Goal: Task Accomplishment & Management: Manage account settings

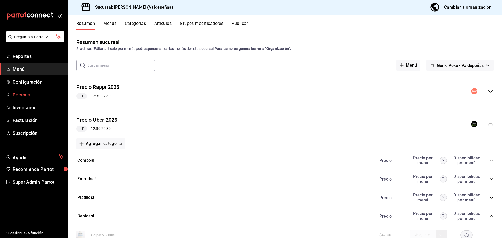
scroll to position [183, 0]
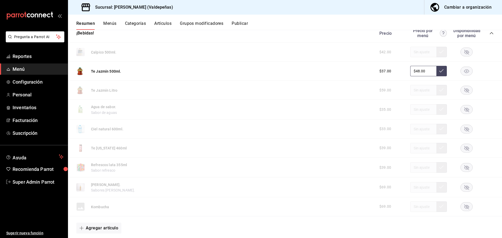
click at [105, 22] on button "Menús" at bounding box center [109, 25] width 13 height 9
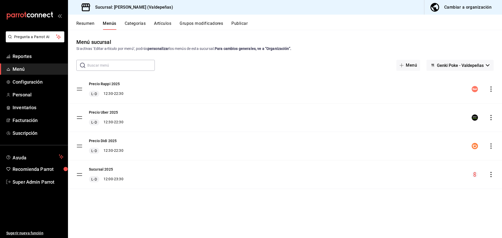
click at [491, 145] on icon "actions" at bounding box center [490, 146] width 5 height 5
click at [378, 123] on div at bounding box center [251, 119] width 502 height 238
click at [462, 8] on div "Cambiar a organización" at bounding box center [467, 7] width 47 height 7
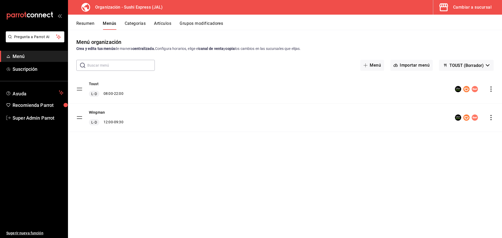
click at [493, 90] on icon "actions" at bounding box center [490, 89] width 5 height 5
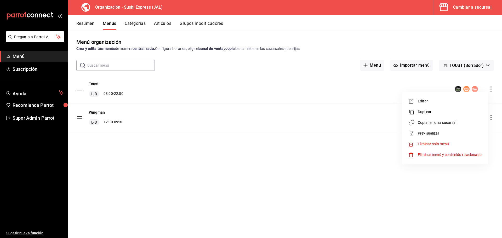
click at [289, 132] on div at bounding box center [251, 119] width 502 height 238
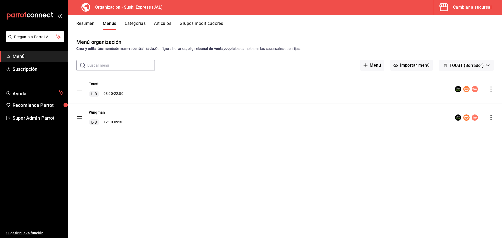
click at [462, 5] on div "Cambiar a sucursal" at bounding box center [472, 7] width 38 height 7
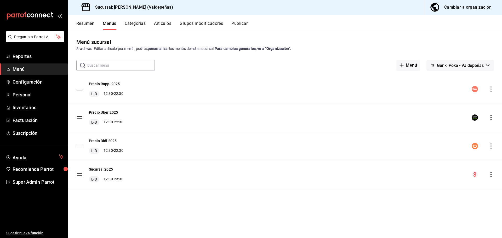
click at [466, 9] on div "Cambiar a organización" at bounding box center [467, 7] width 47 height 7
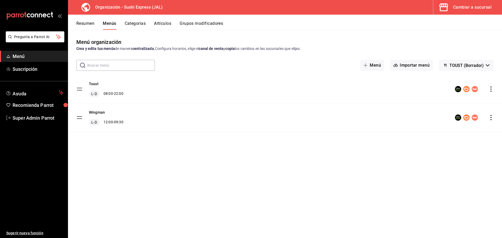
click at [493, 117] on icon "actions" at bounding box center [490, 117] width 5 height 5
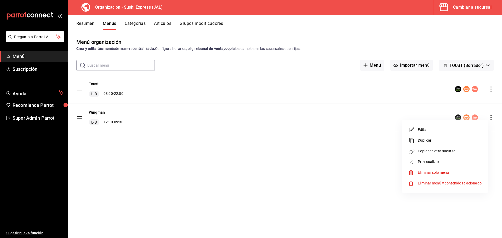
click at [451, 8] on div at bounding box center [251, 119] width 502 height 238
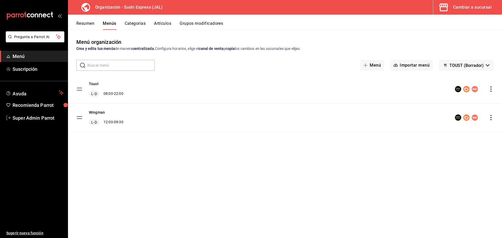
click at [455, 6] on div "Cambiar a sucursal" at bounding box center [472, 7] width 38 height 7
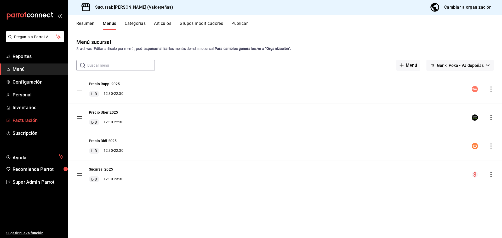
click at [32, 119] on span "Facturación" at bounding box center [38, 120] width 51 height 7
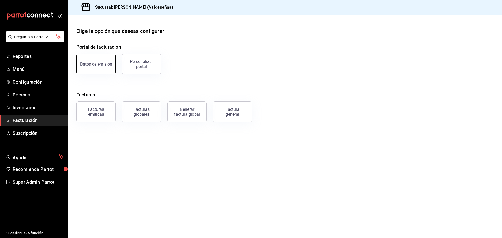
click at [102, 67] on button "Datos de emisión" at bounding box center [95, 64] width 39 height 21
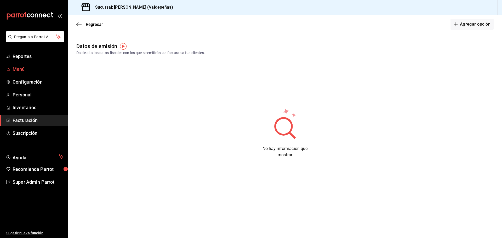
click at [26, 66] on span "Menú" at bounding box center [38, 69] width 51 height 7
